Goal: Feedback & Contribution: Contribute content

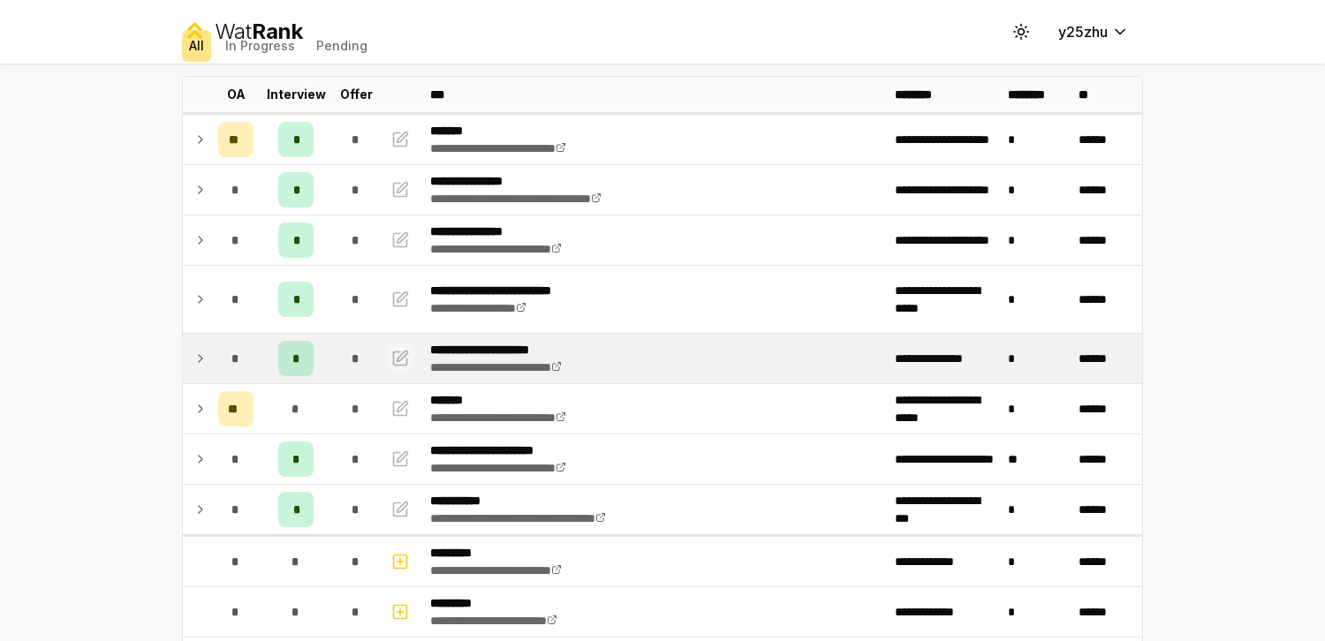
scroll to position [152, 0]
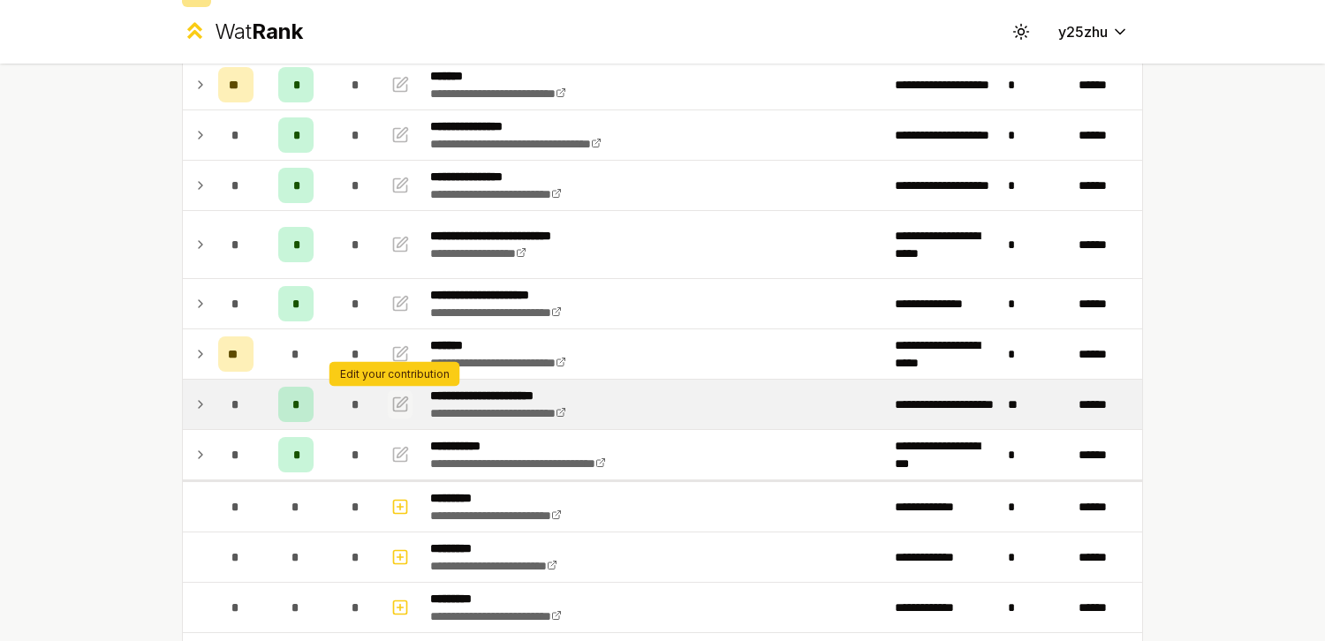
click at [394, 407] on icon "button" at bounding box center [400, 404] width 18 height 21
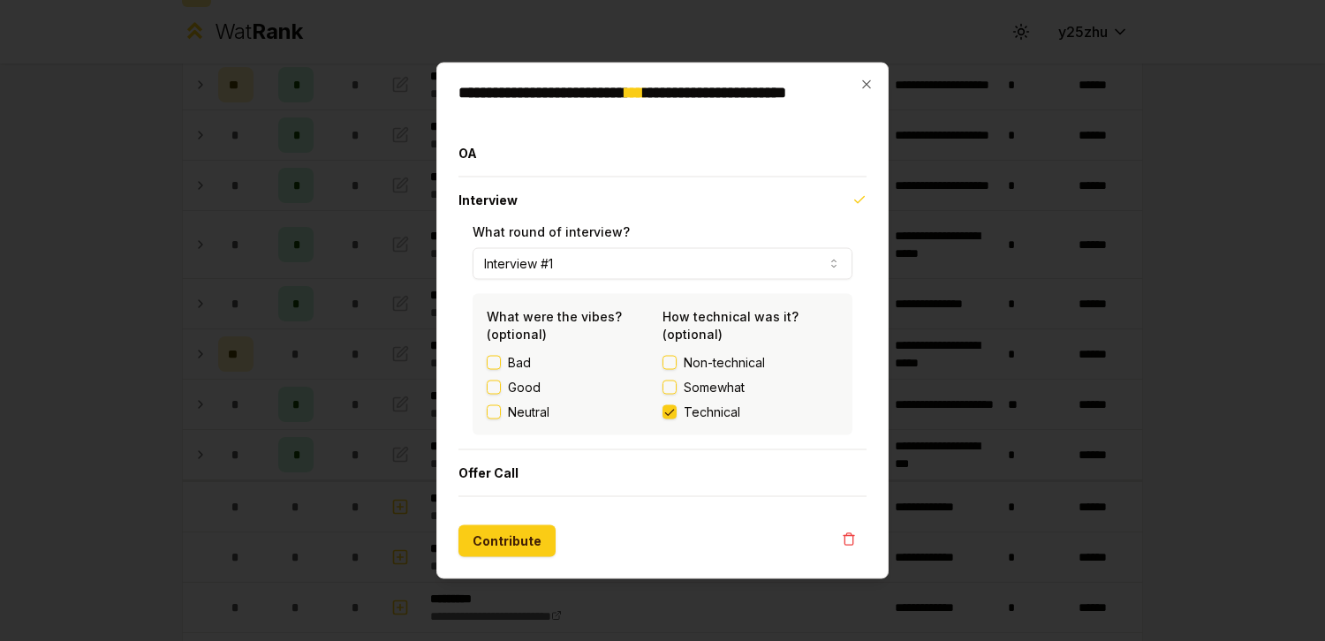
click at [769, 269] on button "Interview #1" at bounding box center [662, 264] width 380 height 32
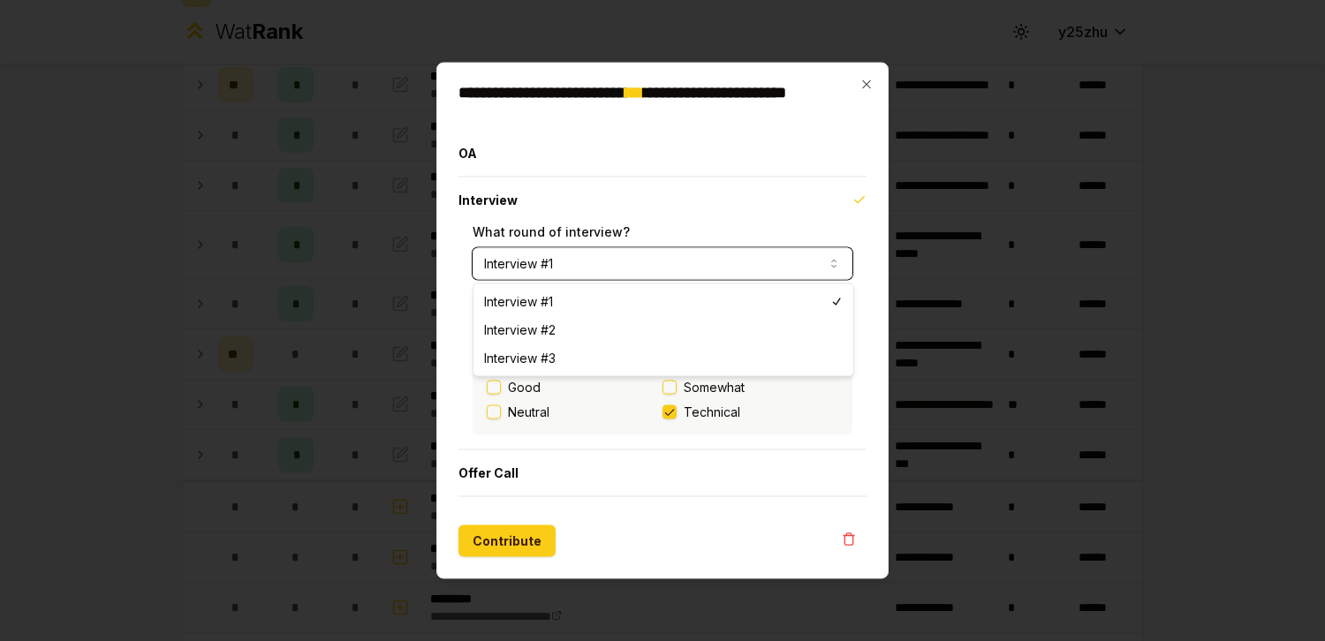
select select "*"
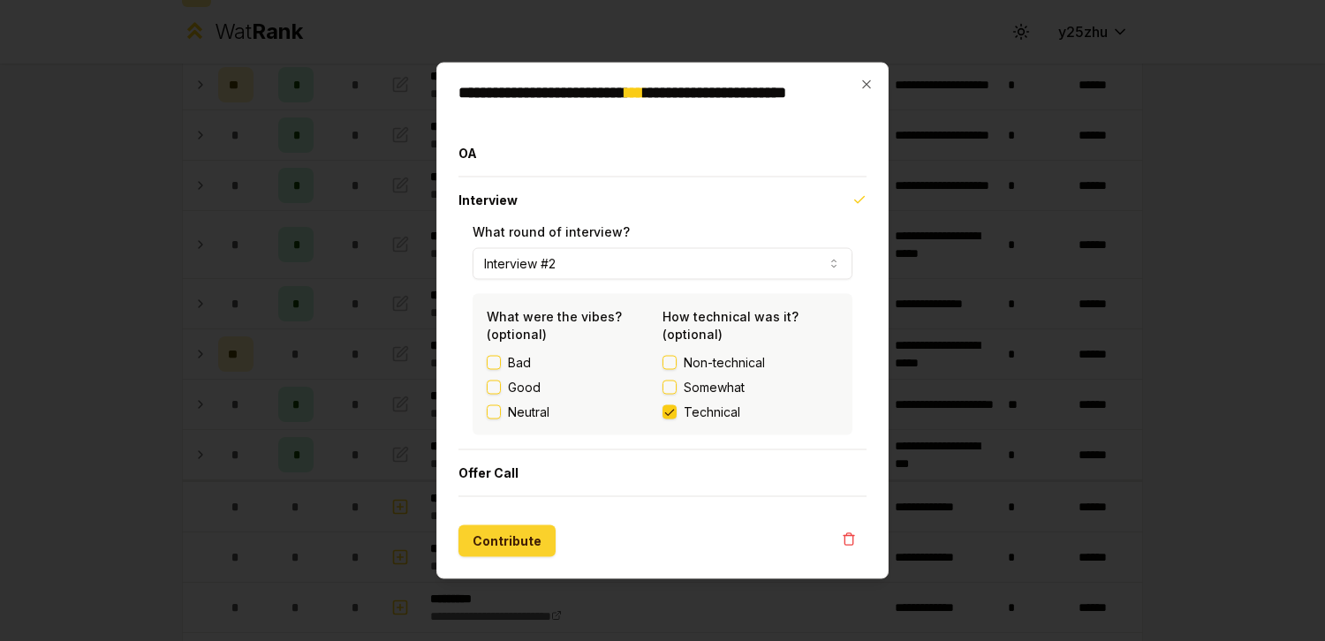
click at [536, 540] on button "Contribute" at bounding box center [506, 541] width 97 height 32
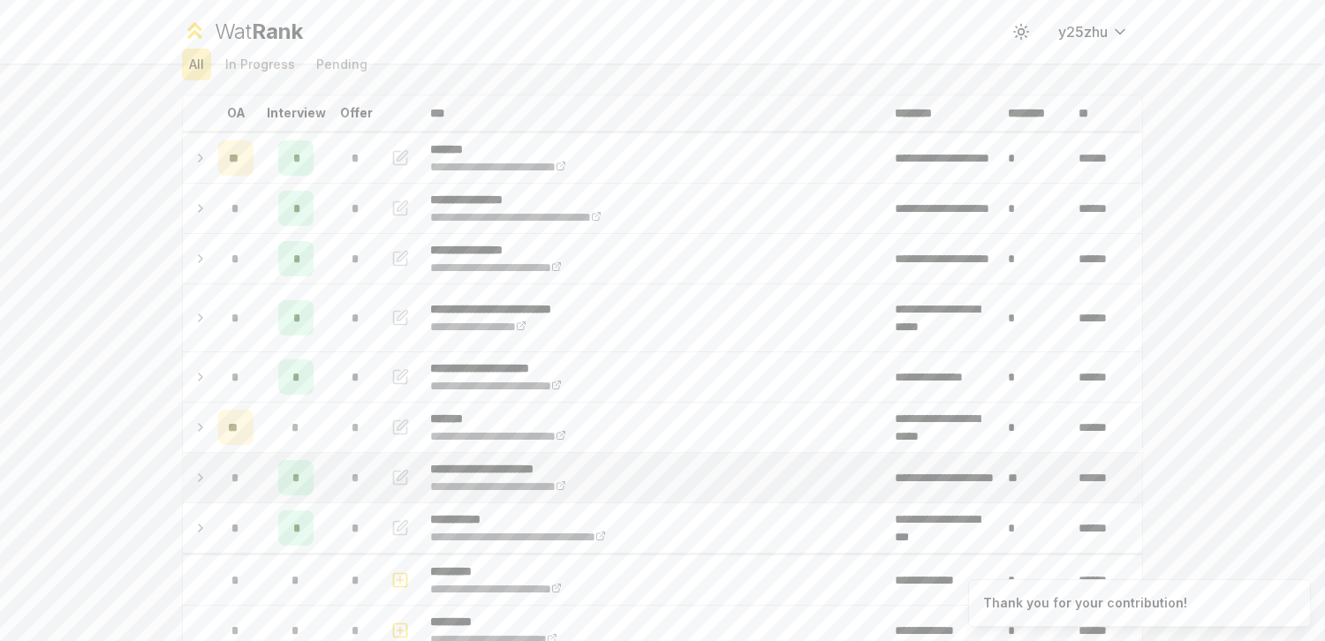
scroll to position [93, 0]
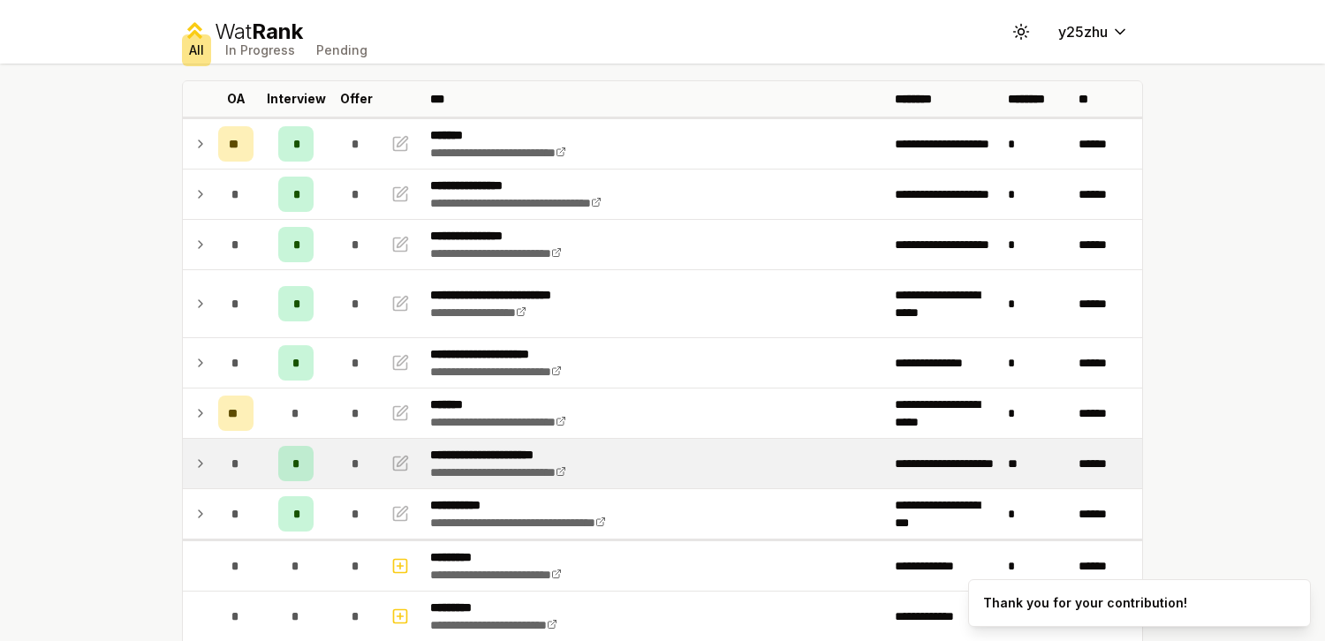
click at [199, 465] on icon at bounding box center [201, 463] width 4 height 7
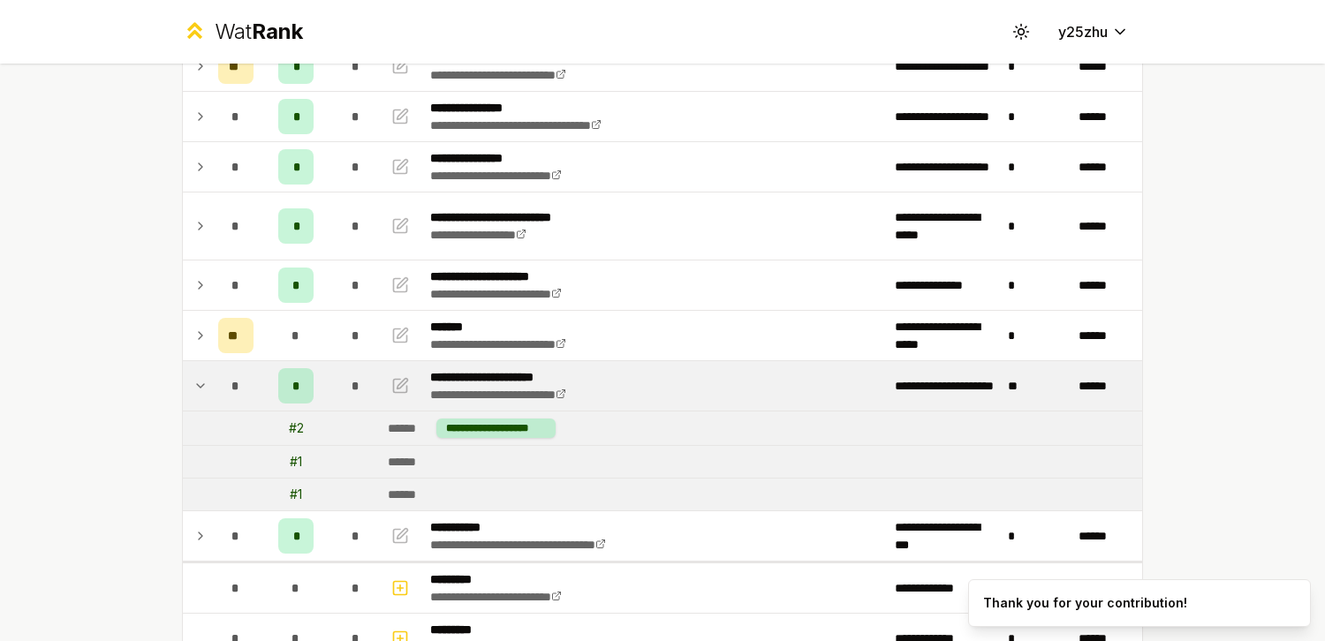
scroll to position [181, 0]
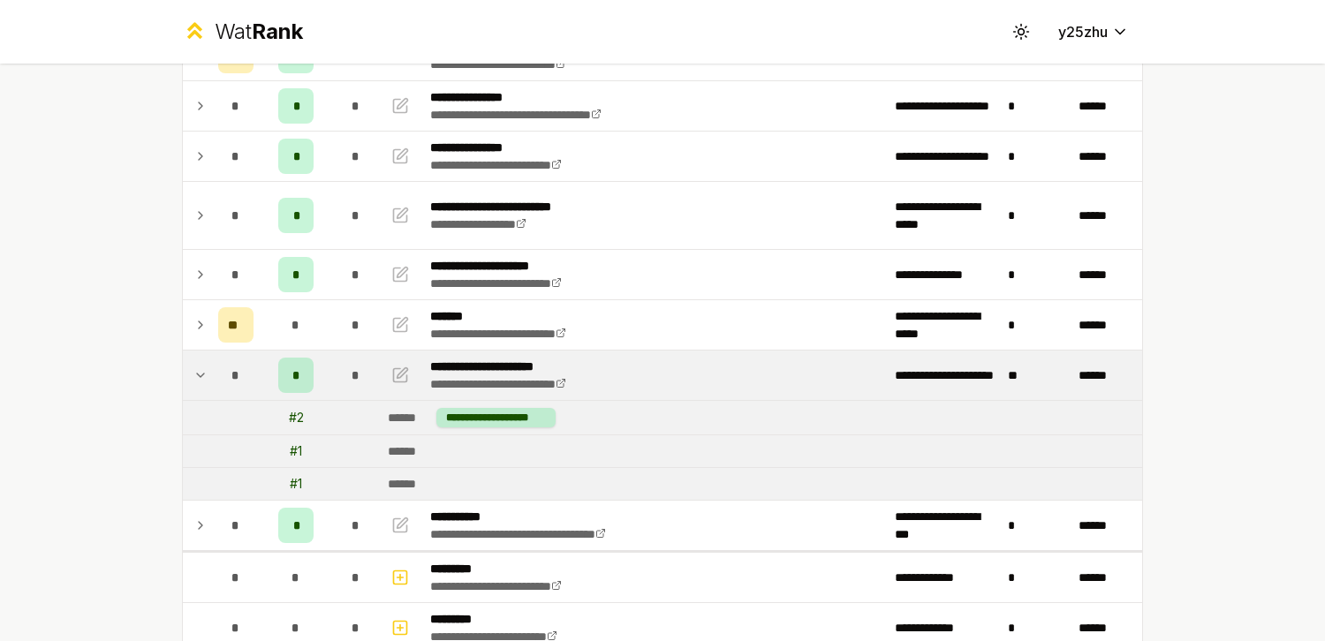
click at [201, 374] on td at bounding box center [197, 375] width 28 height 49
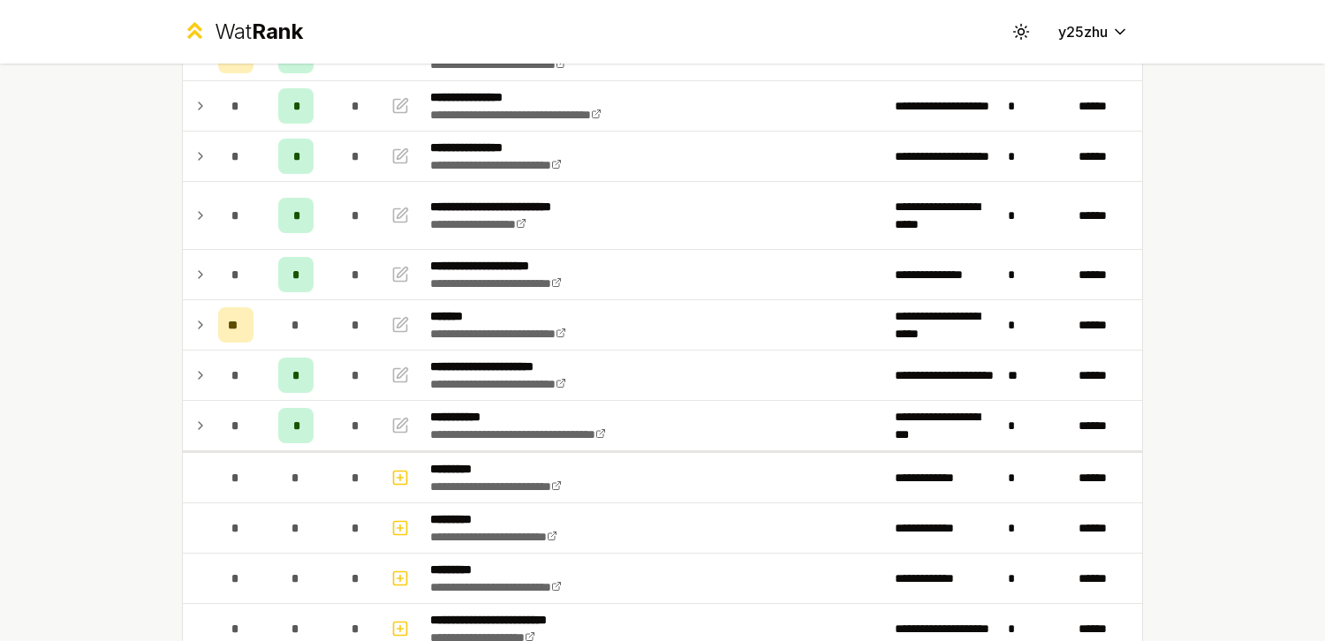
click at [200, 376] on icon at bounding box center [200, 375] width 14 height 21
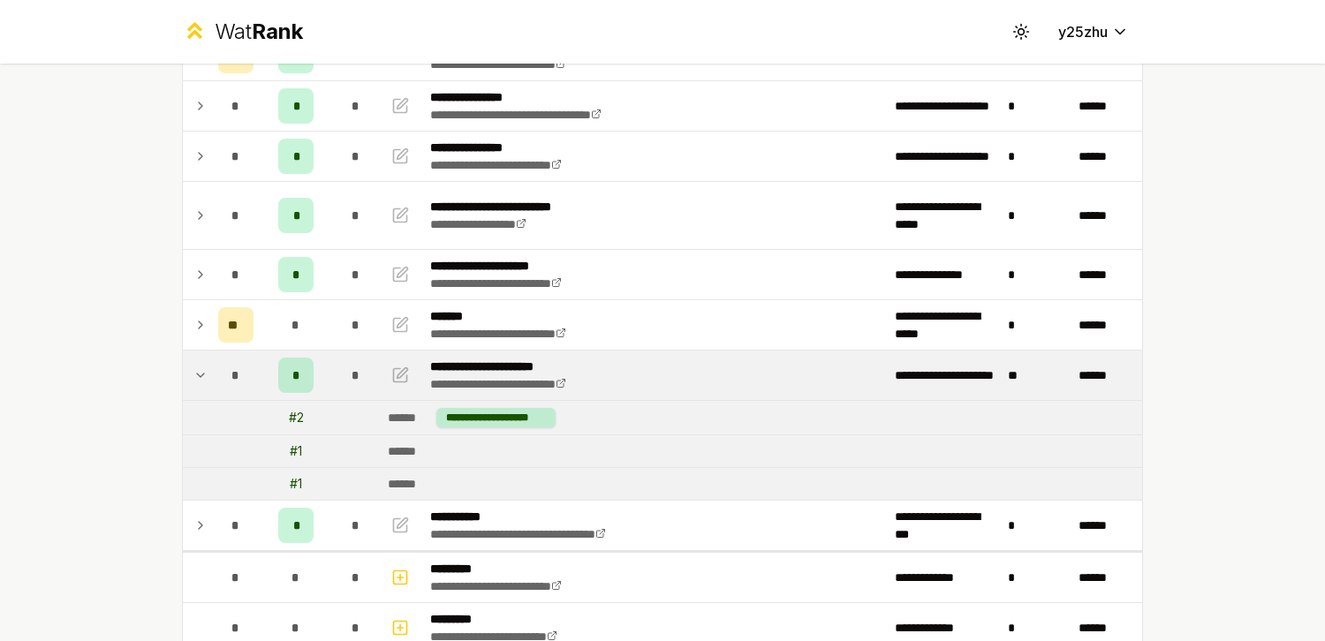
click at [186, 362] on td at bounding box center [197, 375] width 28 height 49
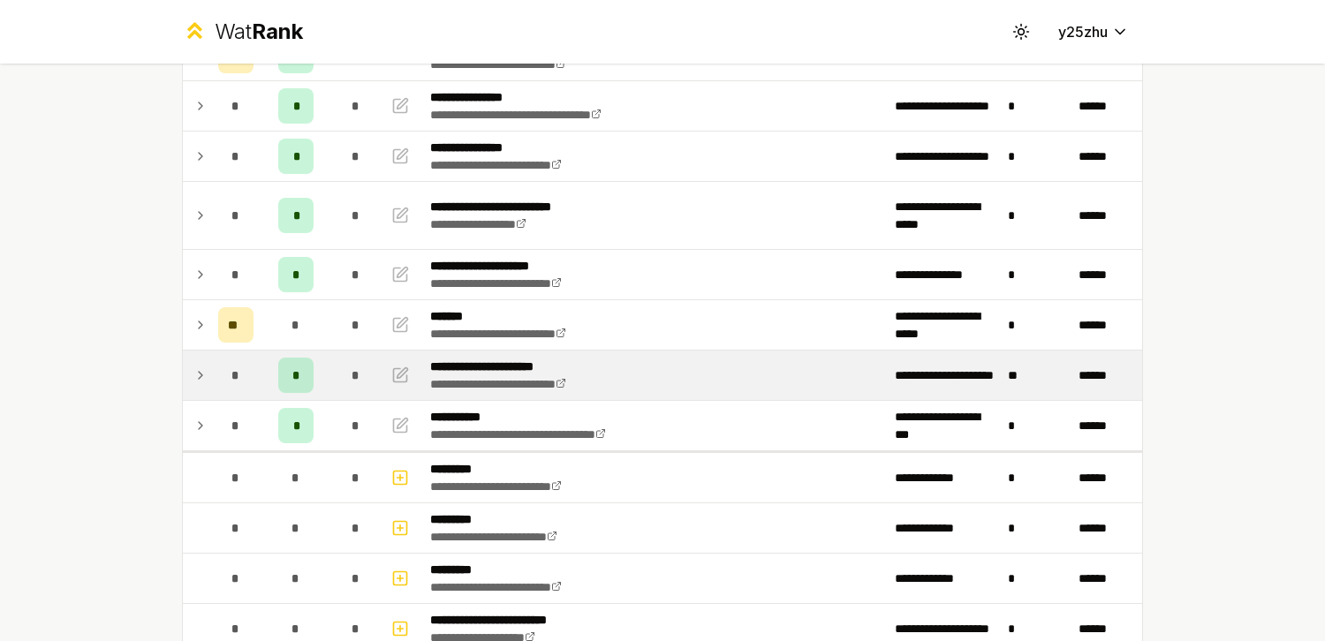
click at [220, 381] on div "*" at bounding box center [235, 375] width 35 height 35
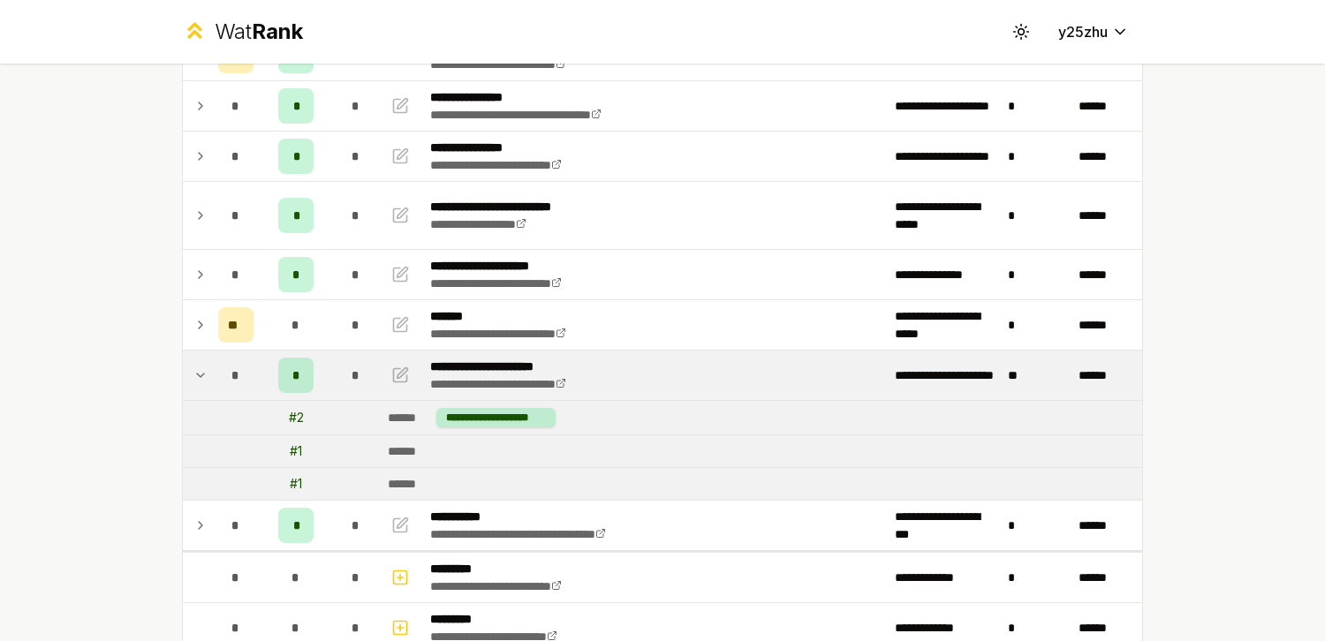
click at [289, 419] on div "# 2" at bounding box center [296, 418] width 15 height 18
click at [351, 419] on td at bounding box center [355, 418] width 49 height 34
click at [487, 417] on div "**********" at bounding box center [495, 417] width 119 height 19
click at [397, 374] on icon "button" at bounding box center [402, 372] width 11 height 11
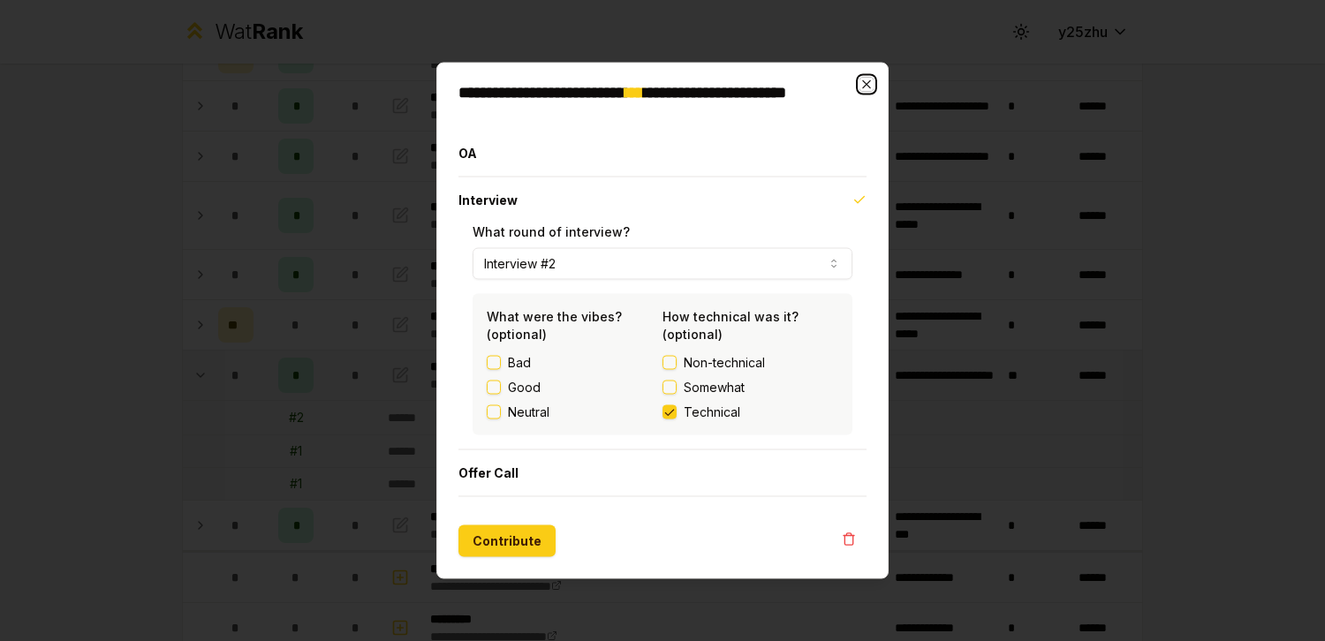
click at [862, 82] on icon "button" at bounding box center [866, 85] width 14 height 14
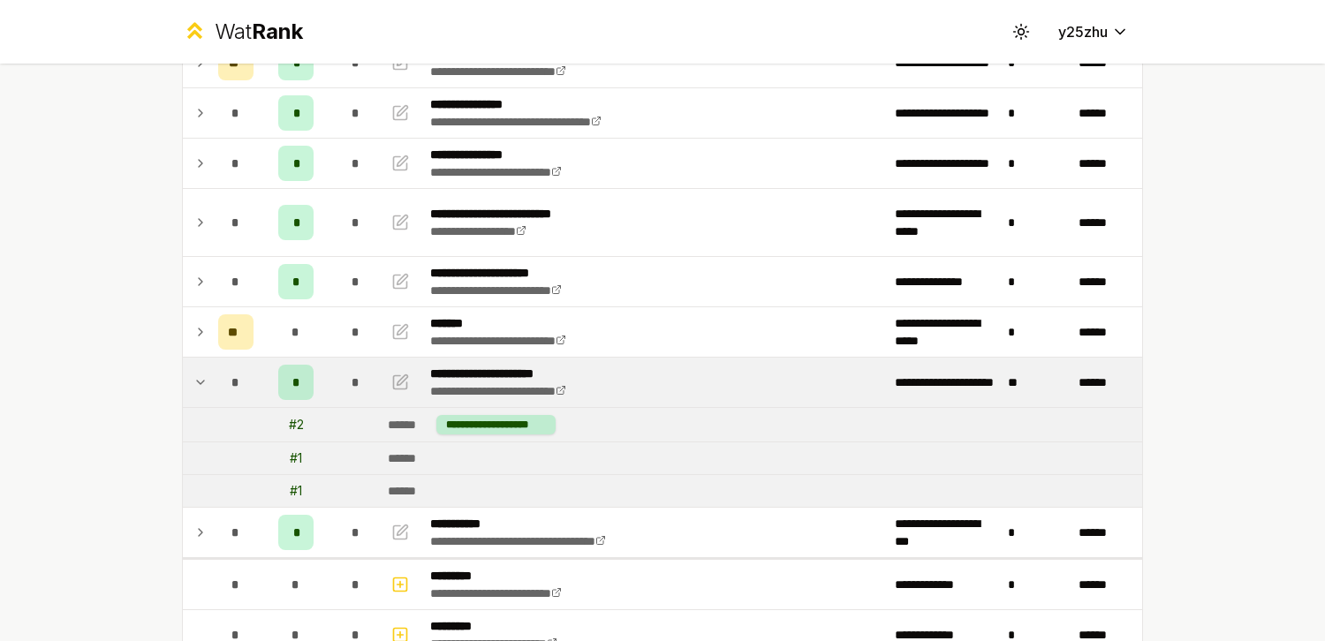
scroll to position [166, 0]
